Goal: Task Accomplishment & Management: Manage account settings

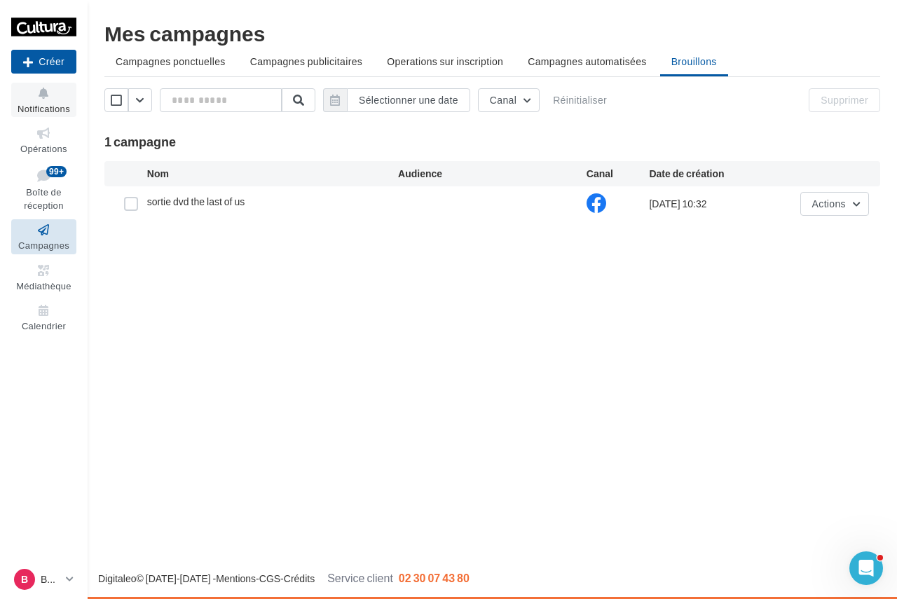
click at [50, 102] on button "Notifications" at bounding box center [43, 100] width 65 height 34
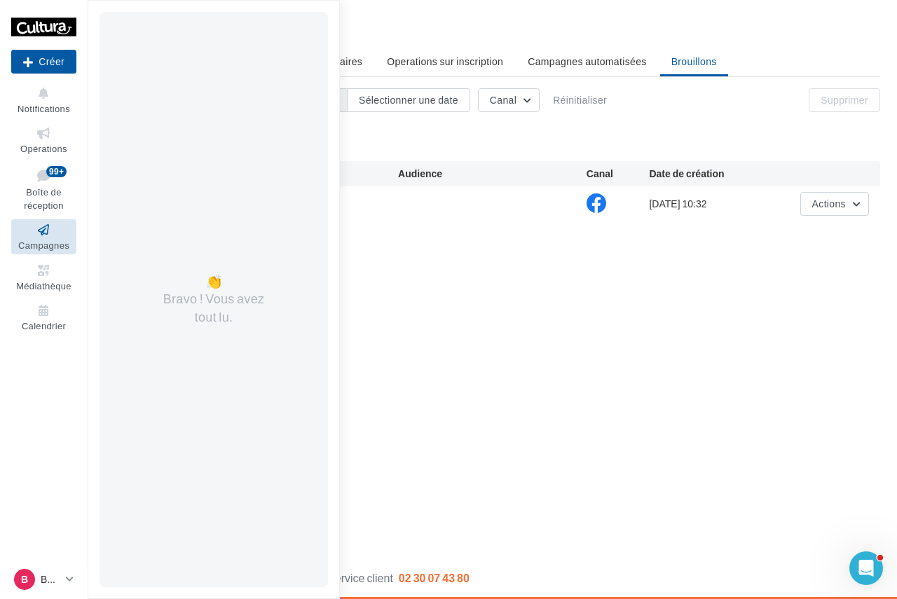
click at [670, 297] on div "Nouvelle campagne Créer Notifications 👏 Bravo ! Vous avez tout lu. Opérations B…" at bounding box center [448, 299] width 897 height 599
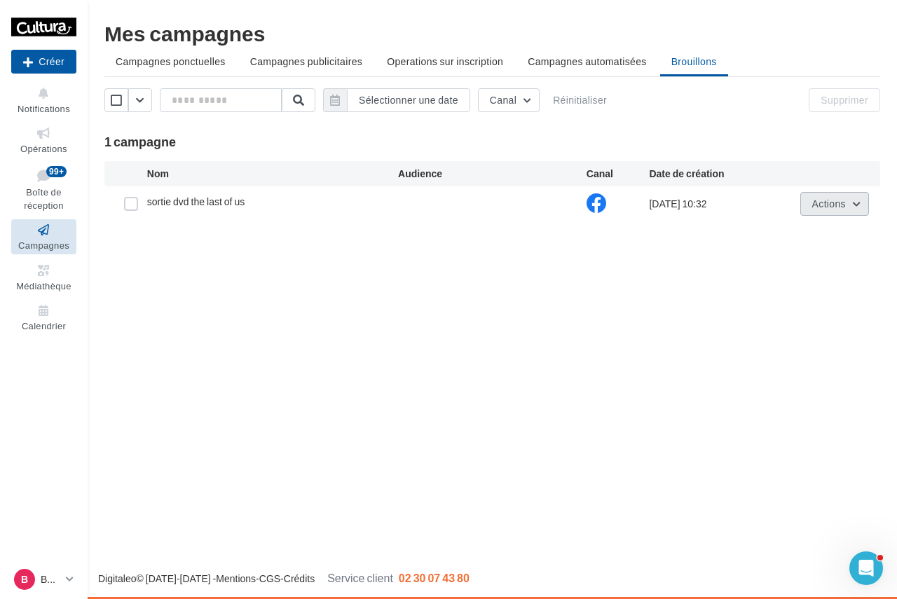
click at [821, 205] on span "Actions" at bounding box center [829, 204] width 34 height 12
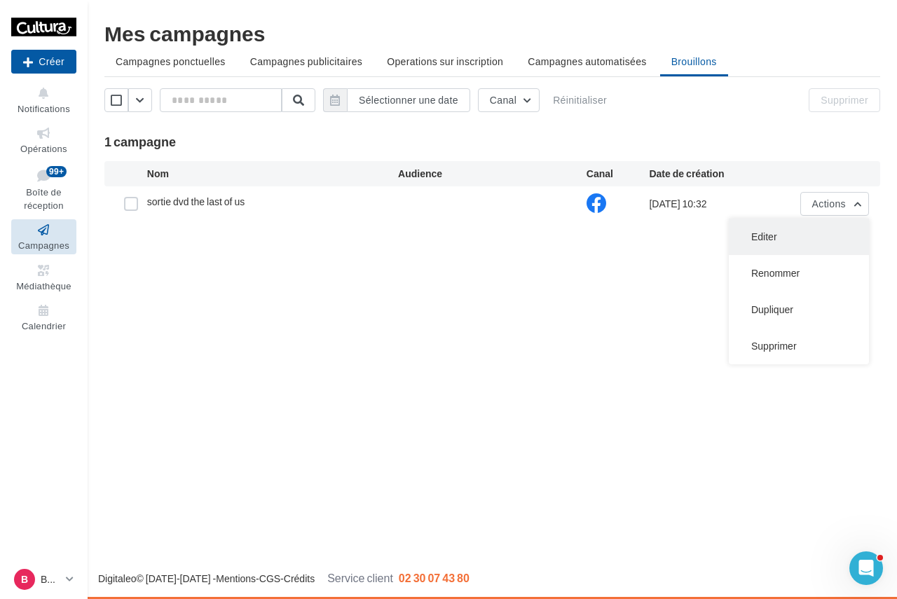
click at [793, 236] on button "Editer" at bounding box center [799, 237] width 140 height 36
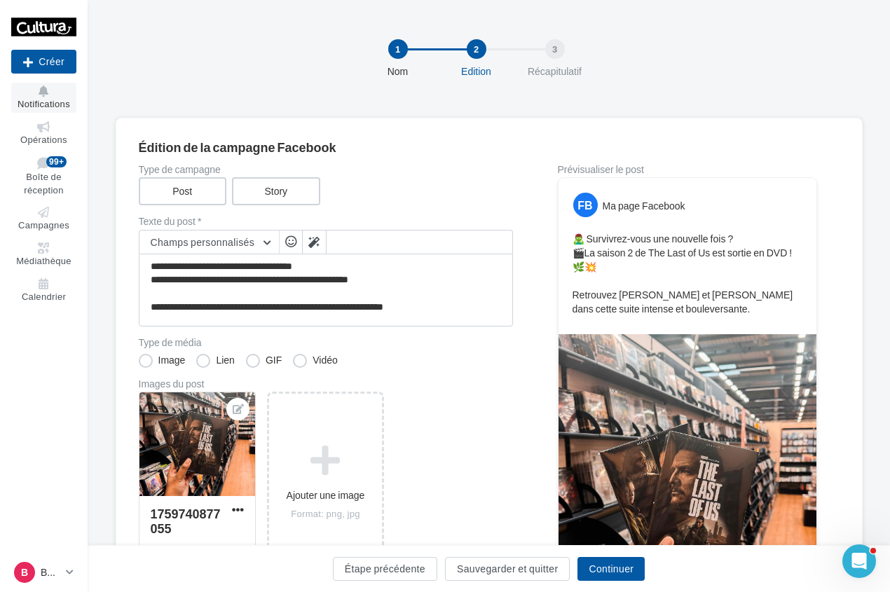
click at [51, 93] on icon at bounding box center [43, 90] width 57 height 11
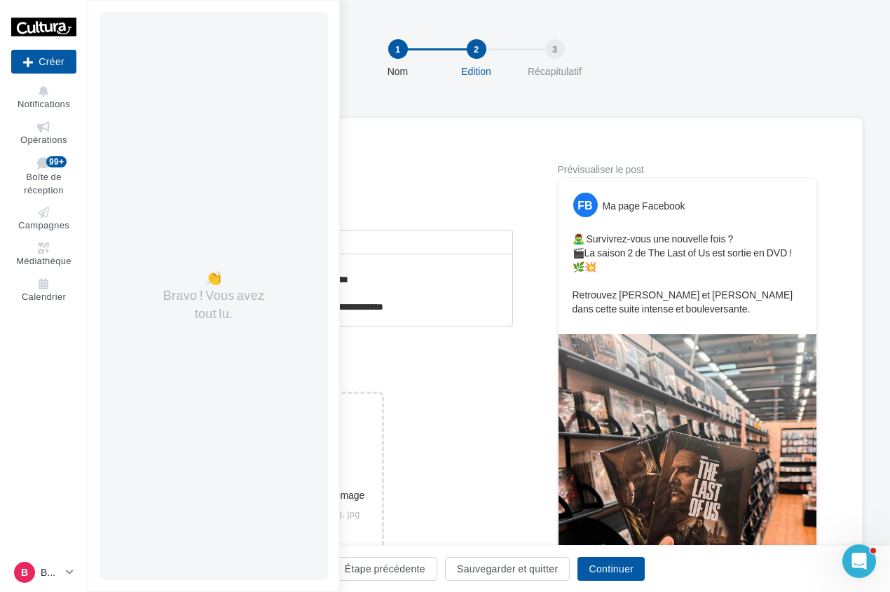
click at [491, 133] on div "**********" at bounding box center [489, 424] width 747 height 613
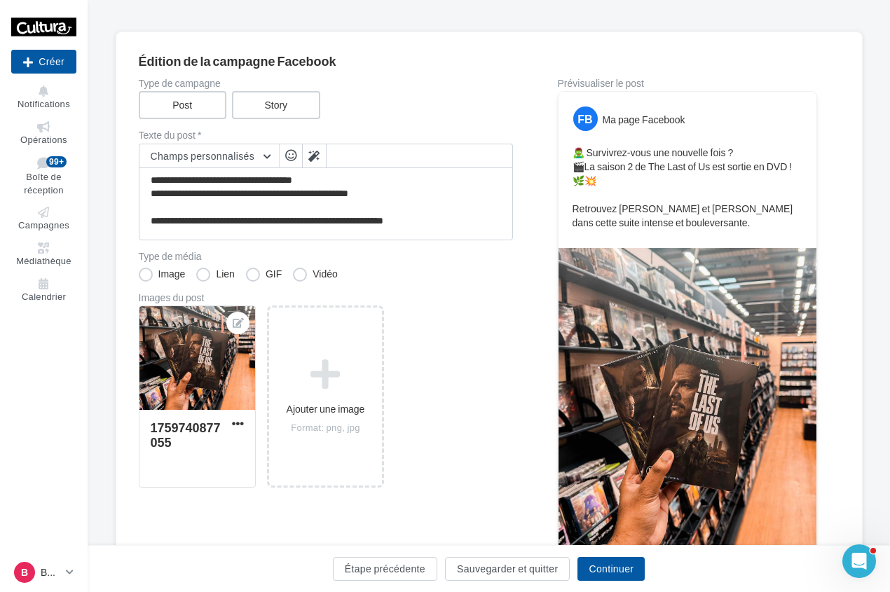
scroll to position [210, 0]
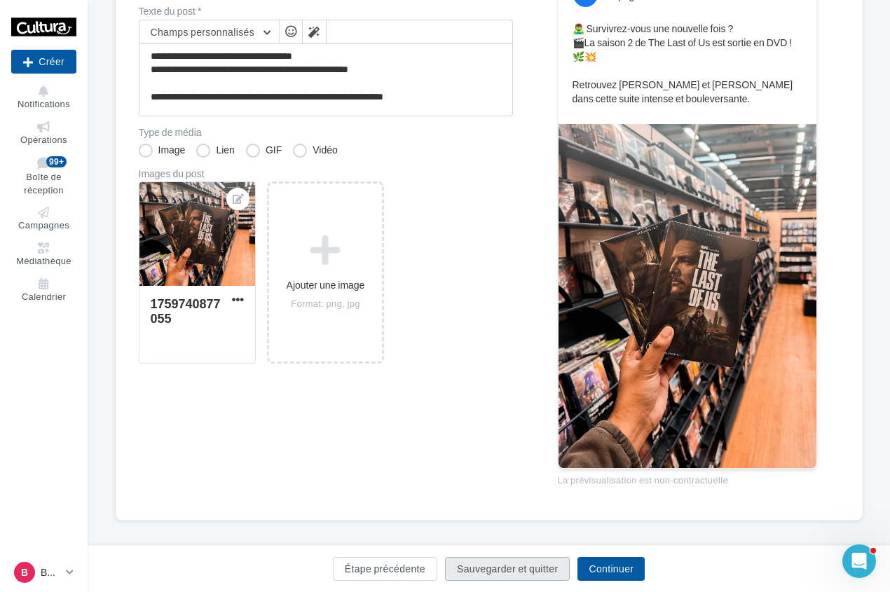
click at [535, 561] on button "Sauvegarder et quitter" at bounding box center [507, 569] width 125 height 24
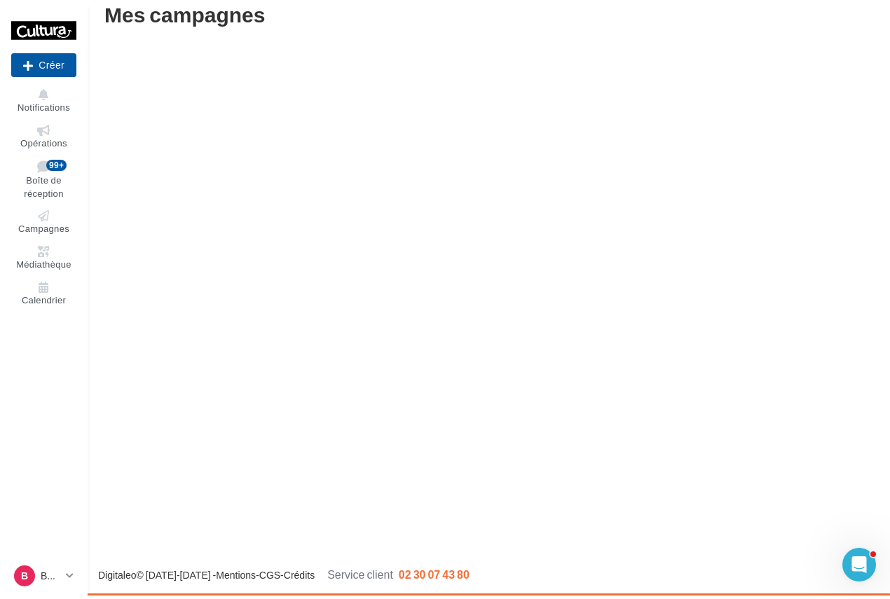
scroll to position [22, 0]
